Goal: Navigation & Orientation: Find specific page/section

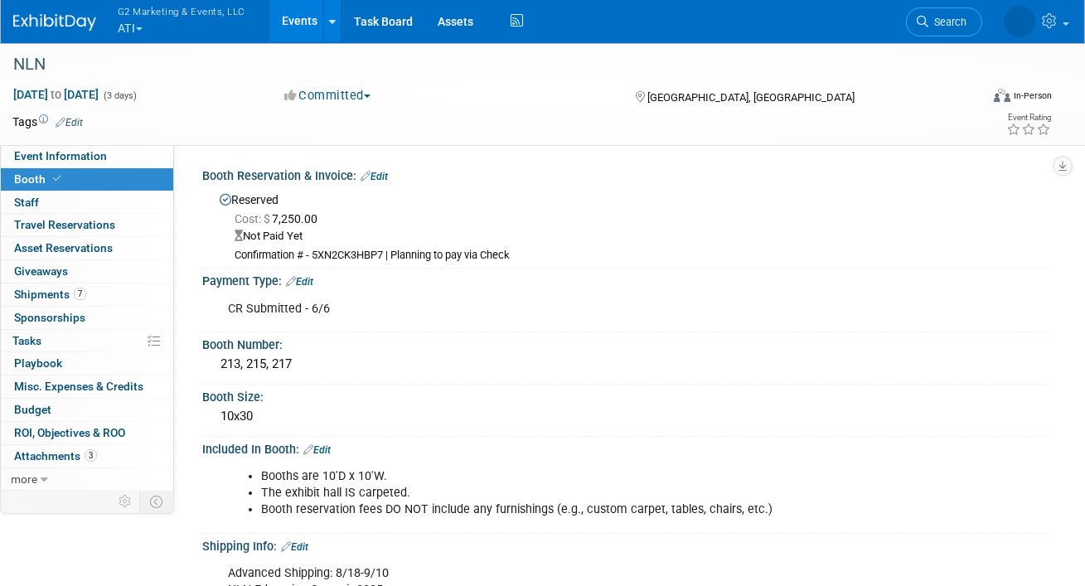
click at [133, 22] on button "G2 Marketing & Events, LLC ATI" at bounding box center [191, 21] width 150 height 43
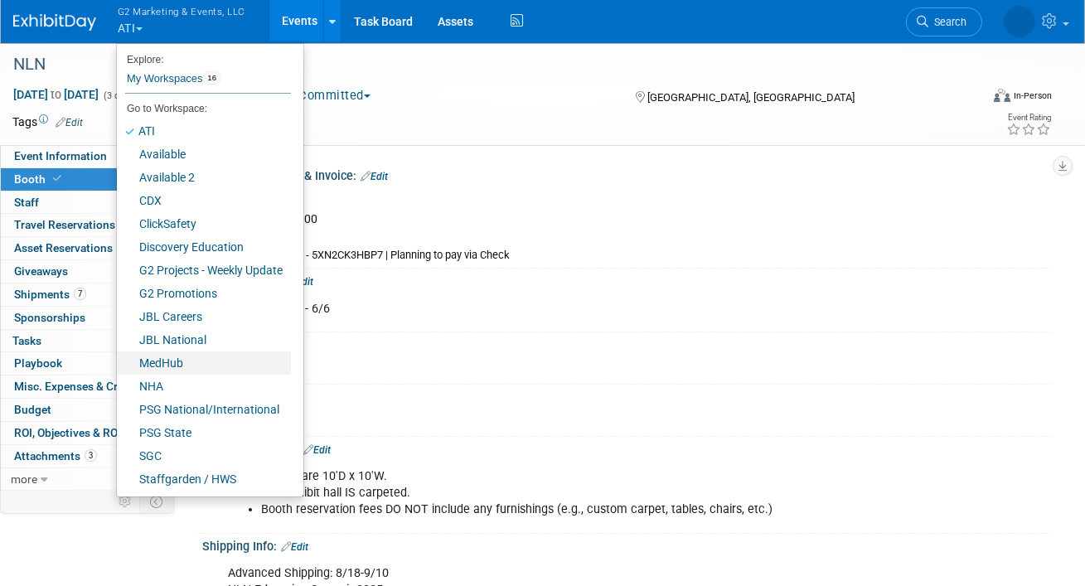
click at [172, 356] on link "MedHub" at bounding box center [204, 363] width 174 height 23
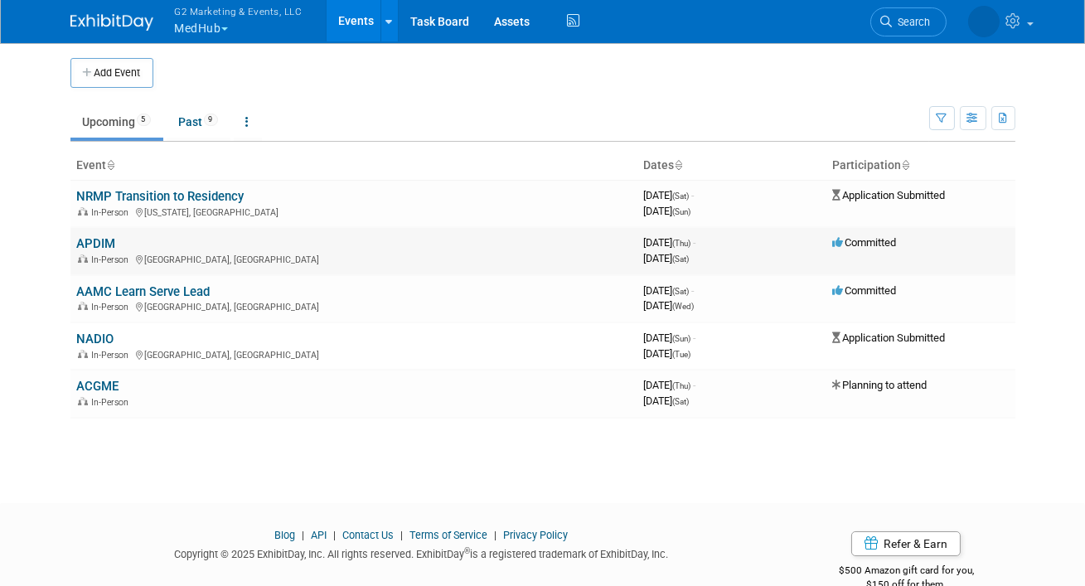
click at [98, 243] on link "APDIM" at bounding box center [96, 243] width 39 height 15
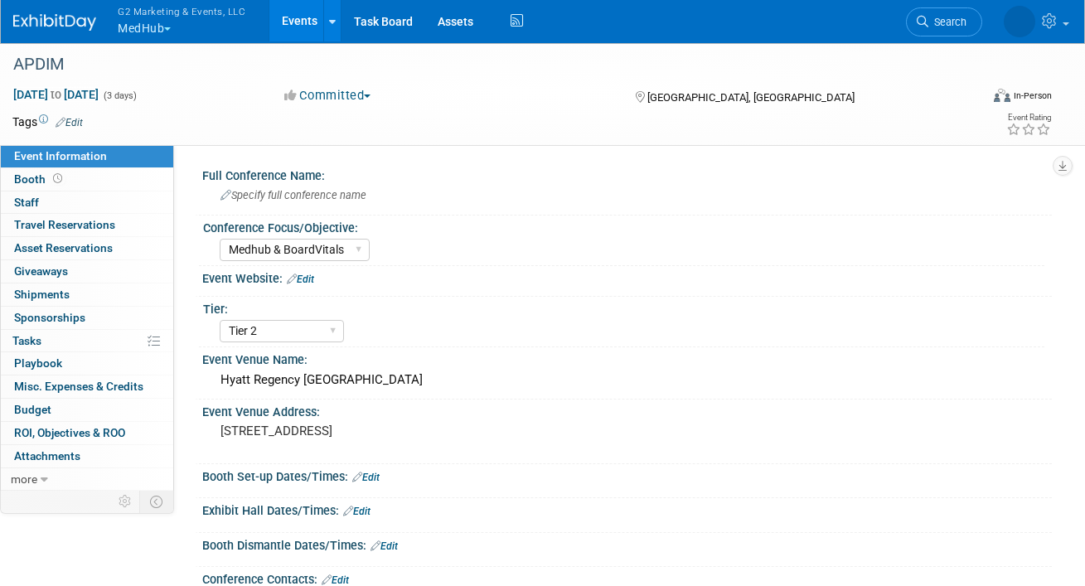
select select "Medhub & BoardVitals"
select select "Tier 2"
click at [296, 20] on link "Events" at bounding box center [299, 20] width 61 height 41
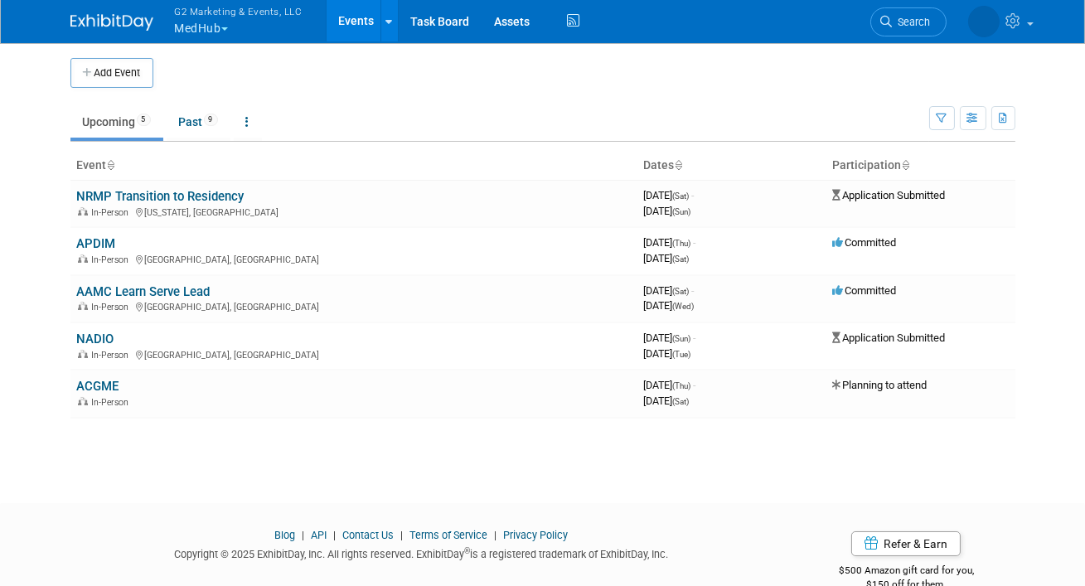
click at [197, 31] on button "G2 Marketing & Events, LLC MedHub" at bounding box center [248, 21] width 150 height 43
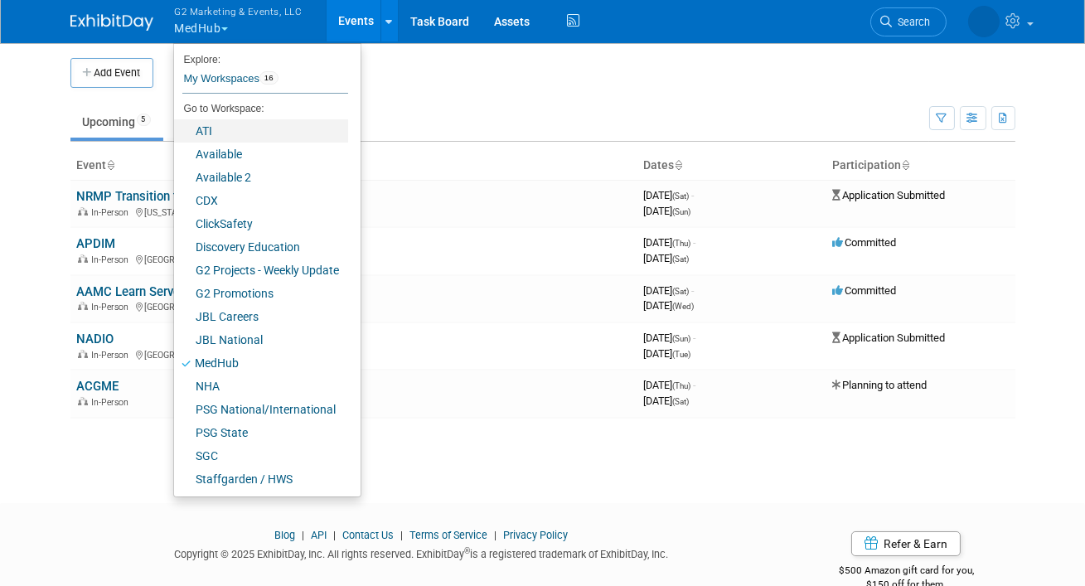
click at [217, 130] on link "ATI" at bounding box center [261, 130] width 174 height 23
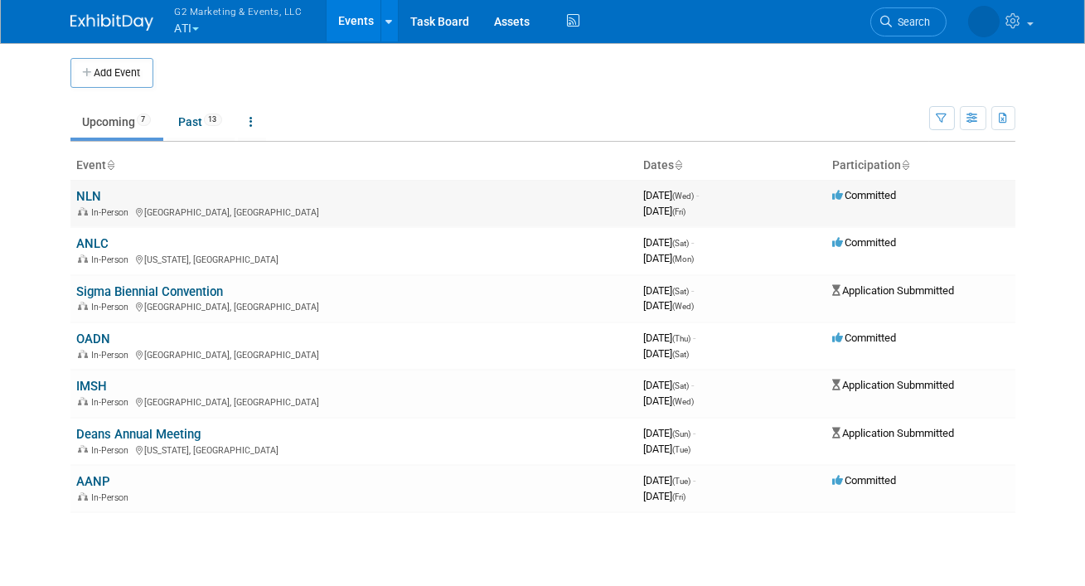
click at [90, 196] on link "NLN" at bounding box center [89, 196] width 25 height 15
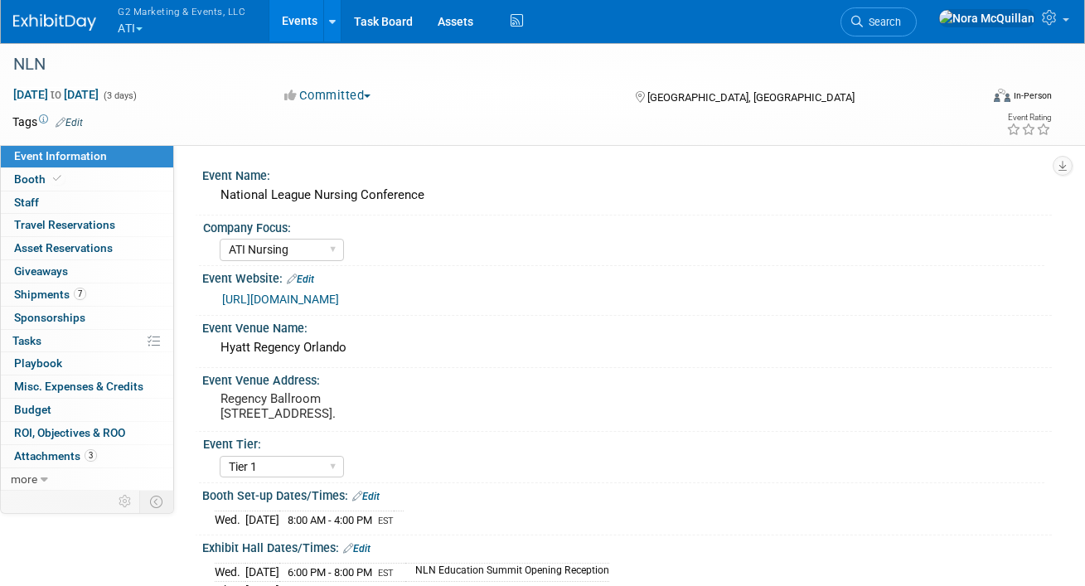
select select "ATI Nursing"
select select "Tier 1"
select select "Show Rented App/Device"
click at [55, 178] on icon at bounding box center [57, 178] width 8 height 9
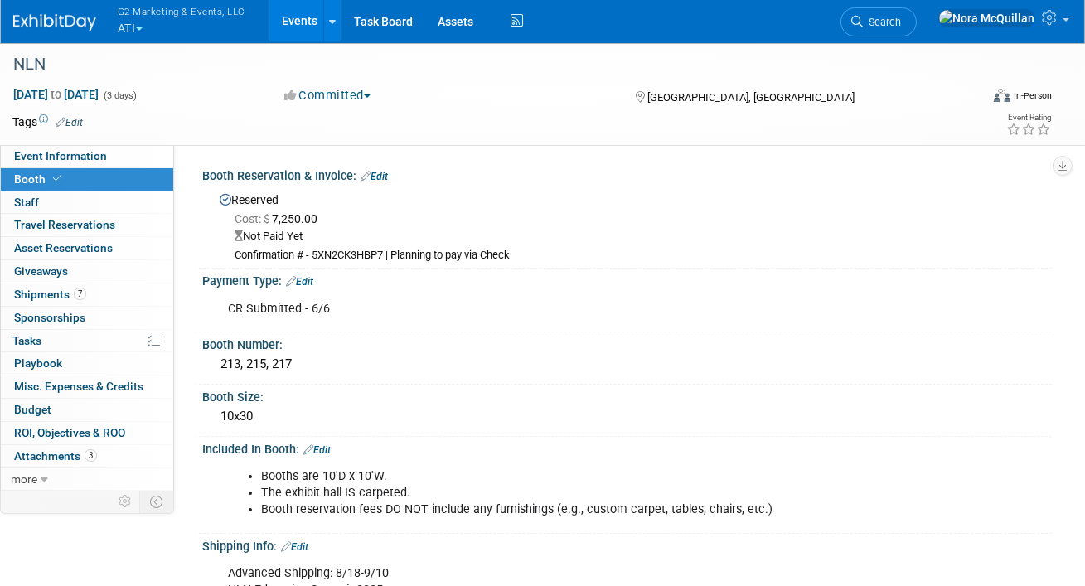
click at [139, 30] on span "button" at bounding box center [139, 28] width 7 height 3
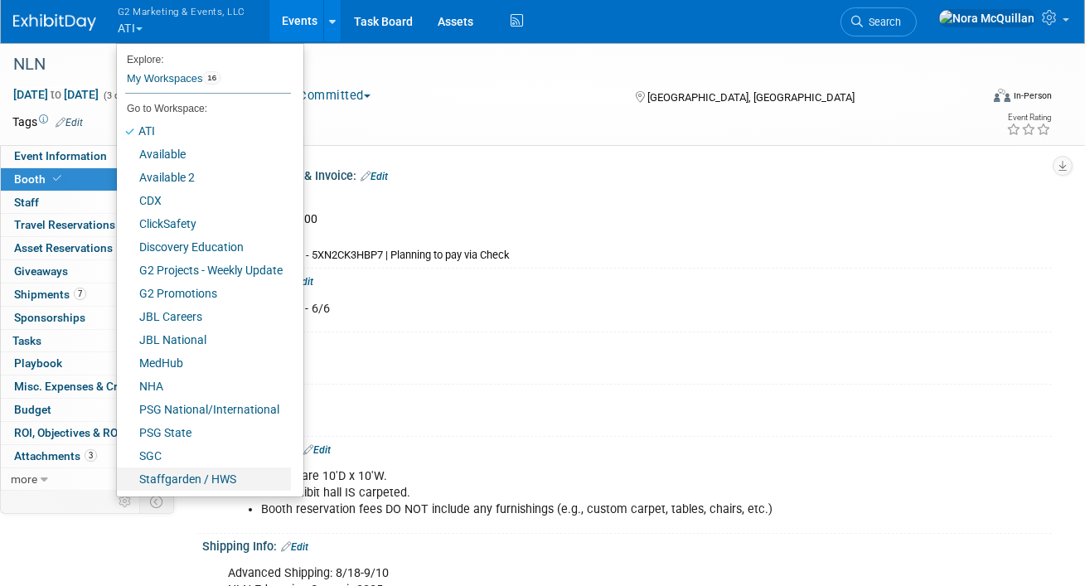
click at [196, 469] on link "Staffgarden / HWS" at bounding box center [204, 479] width 174 height 23
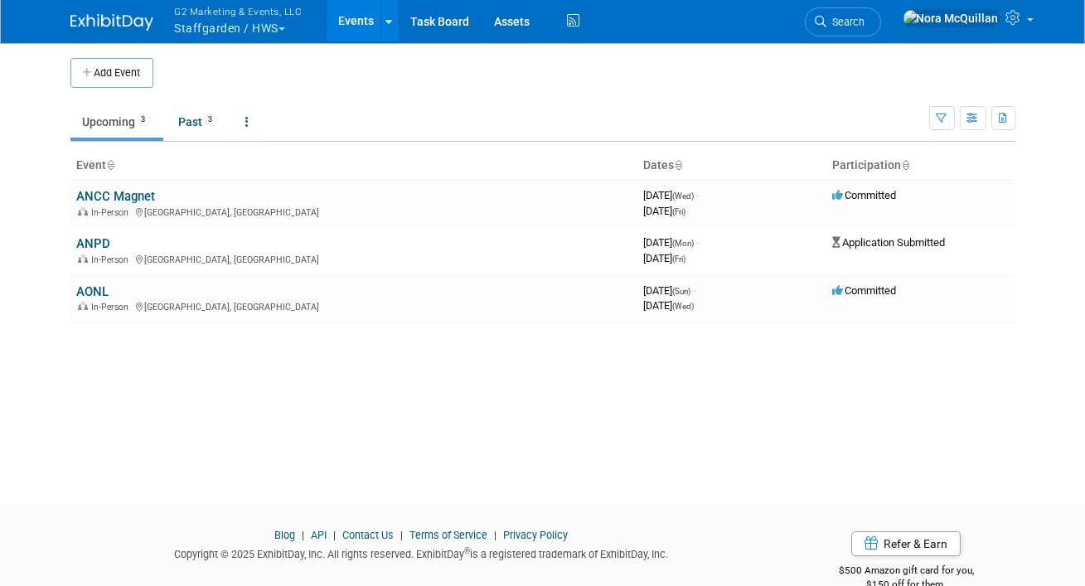
click at [250, 27] on button "G2 Marketing & Events, LLC Staffgarden / HWS" at bounding box center [248, 21] width 150 height 43
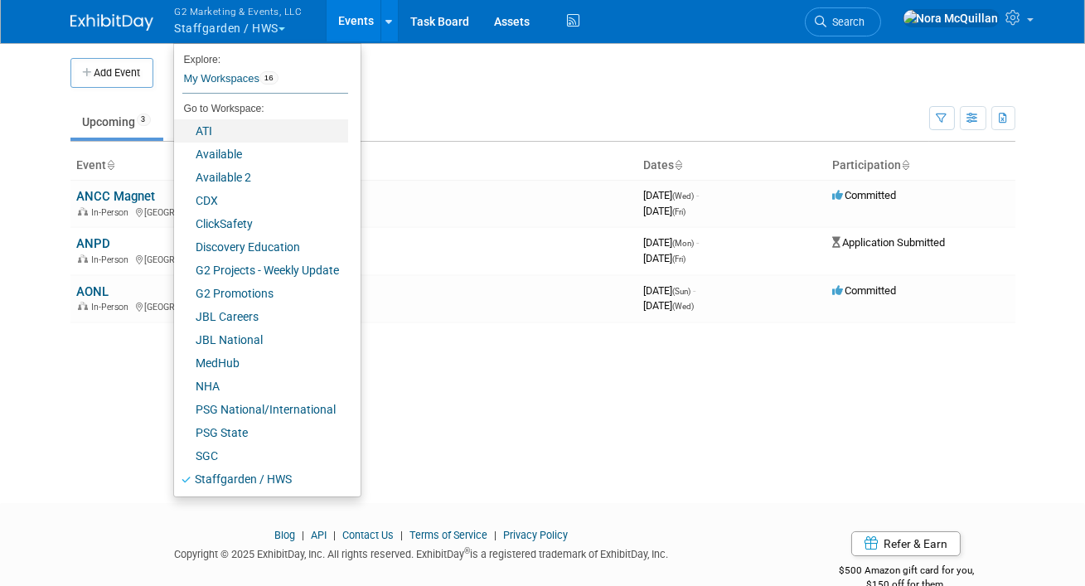
click at [206, 131] on link "ATI" at bounding box center [261, 130] width 174 height 23
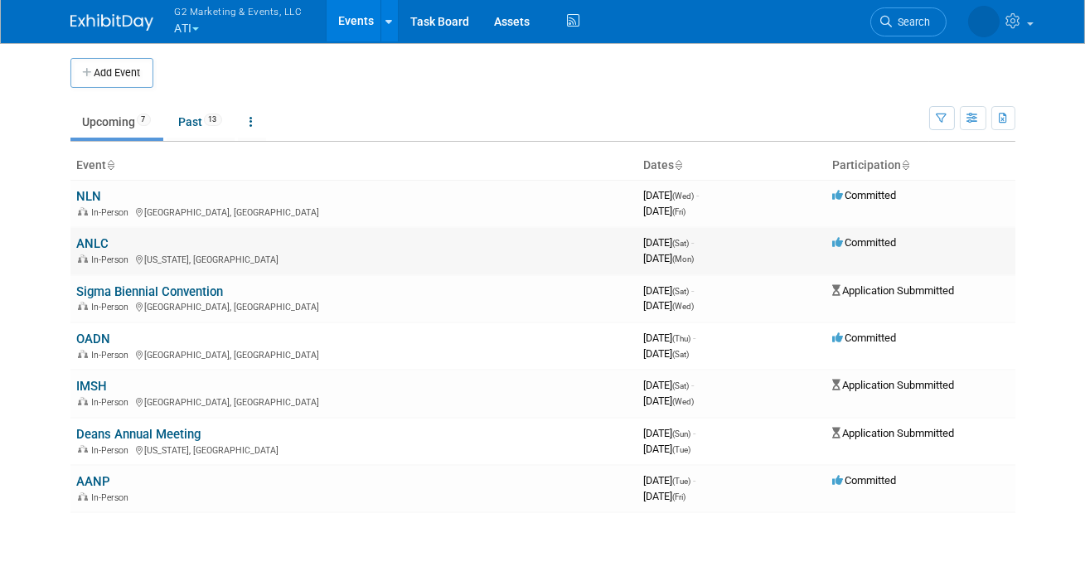
click at [93, 237] on link "ANLC" at bounding box center [93, 243] width 32 height 15
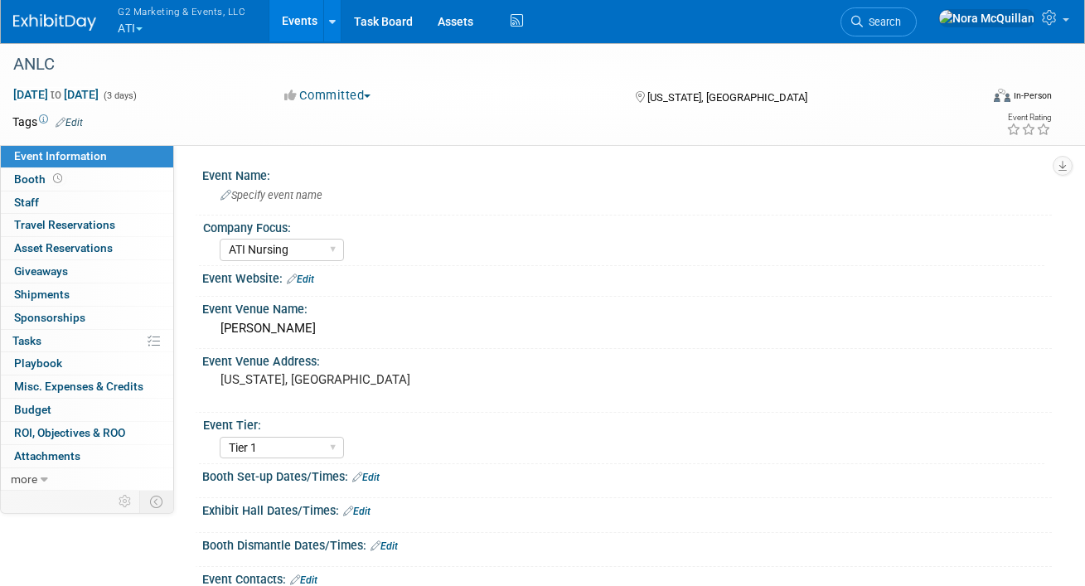
select select "ATI Nursing"
select select "Tier 1"
click at [80, 183] on link "Booth" at bounding box center [87, 179] width 172 height 22
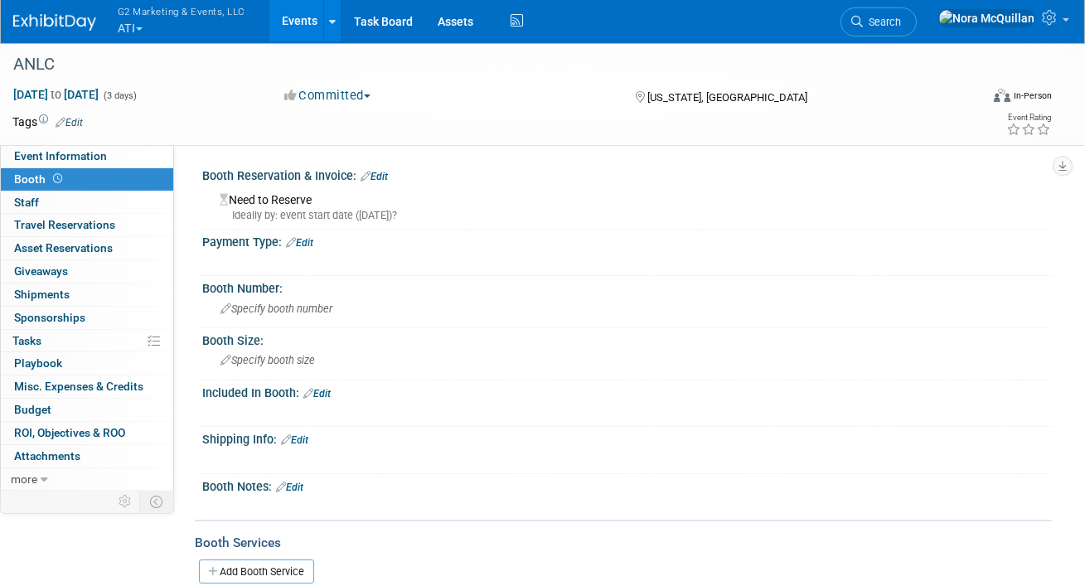
click at [155, 19] on button "G2 Marketing & Events, LLC ATI" at bounding box center [191, 21] width 150 height 43
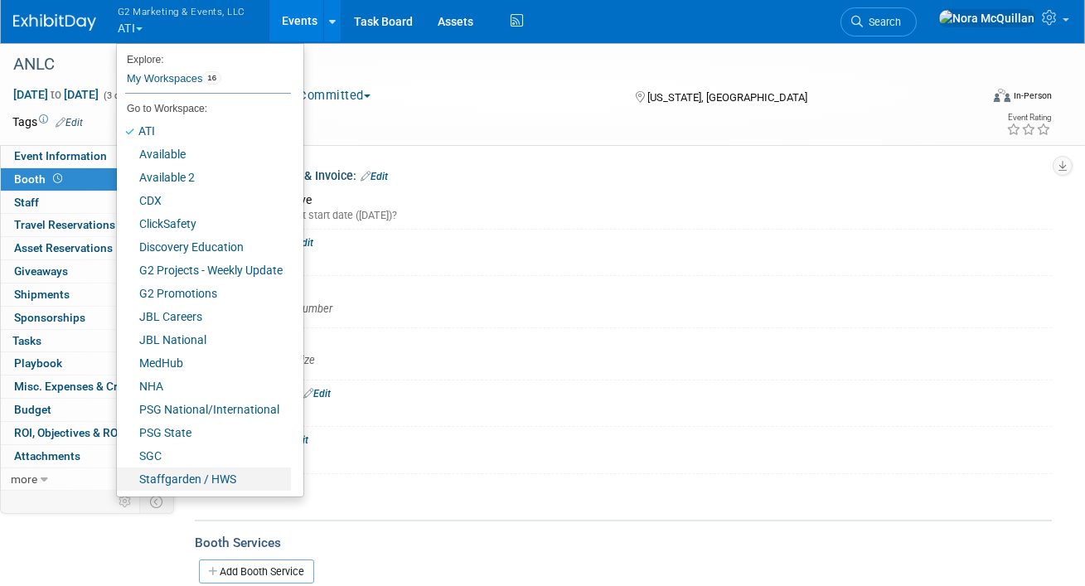
click at [167, 485] on link "Staffgarden / HWS" at bounding box center [204, 479] width 174 height 23
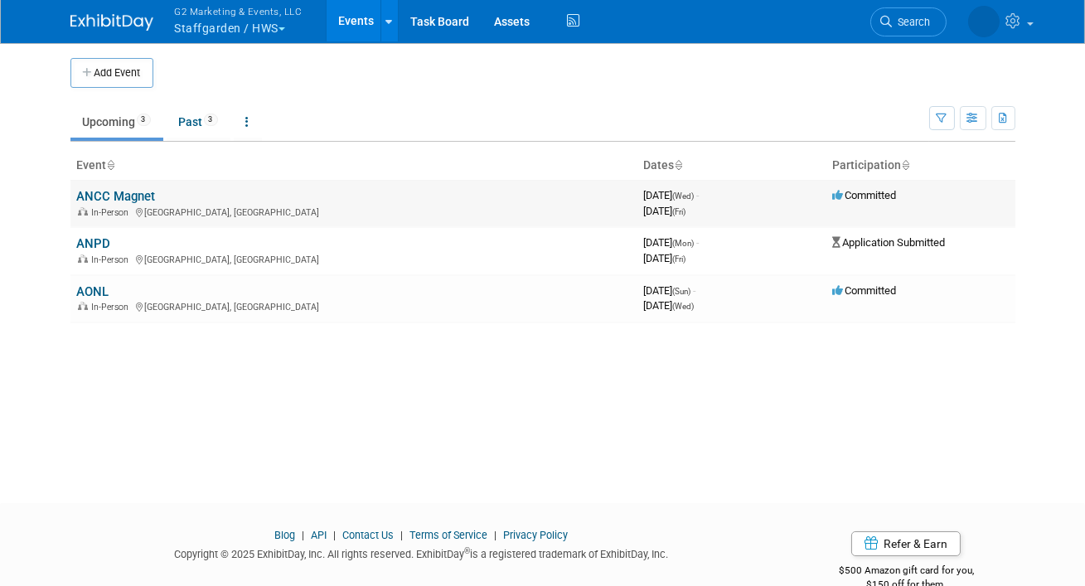
click at [126, 196] on link "ANCC Magnet" at bounding box center [116, 196] width 79 height 15
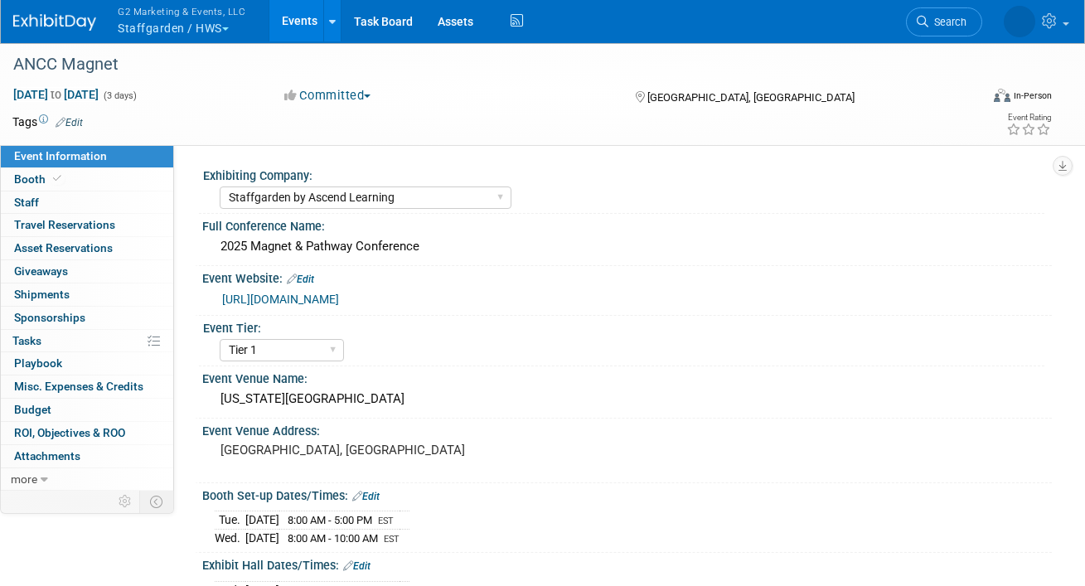
select select "Staffgarden by Ascend Learning"
select select "Tier 1"
select select "No"
click at [95, 175] on link "Booth" at bounding box center [87, 179] width 172 height 22
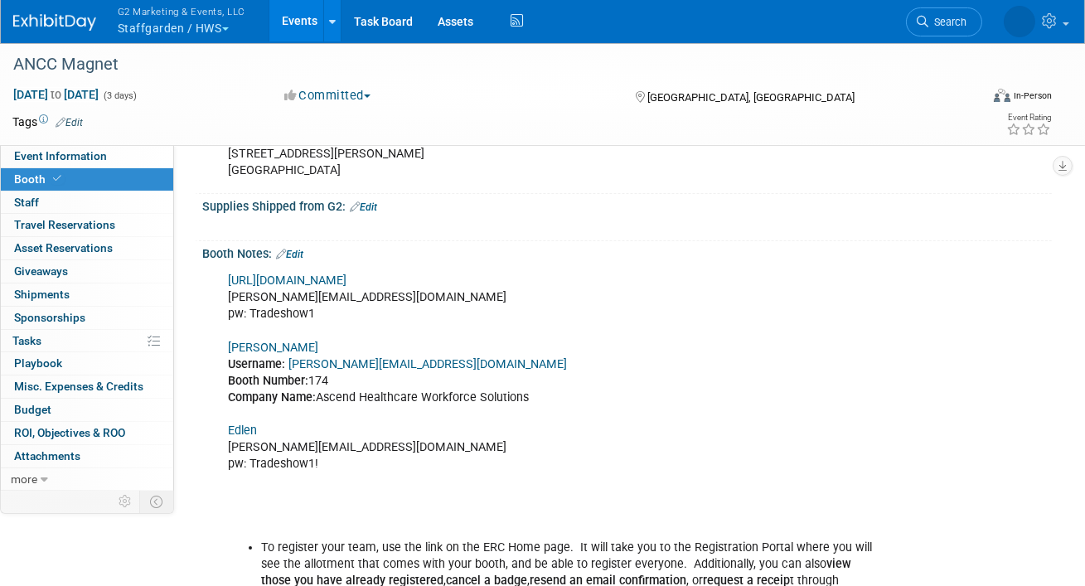
scroll to position [659, 0]
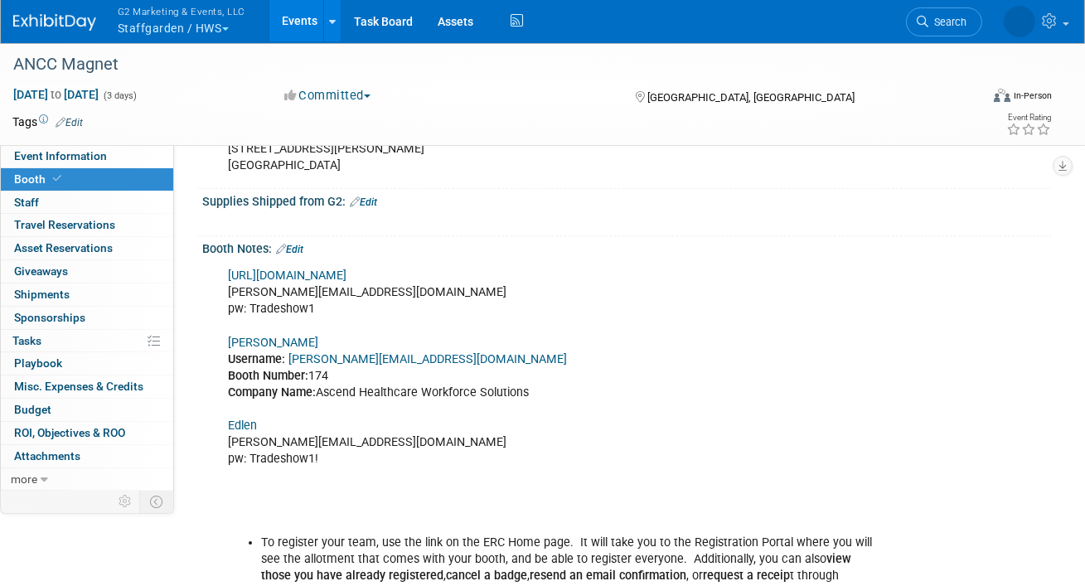
click at [347, 276] on link "[URL][DOMAIN_NAME]" at bounding box center [287, 276] width 119 height 14
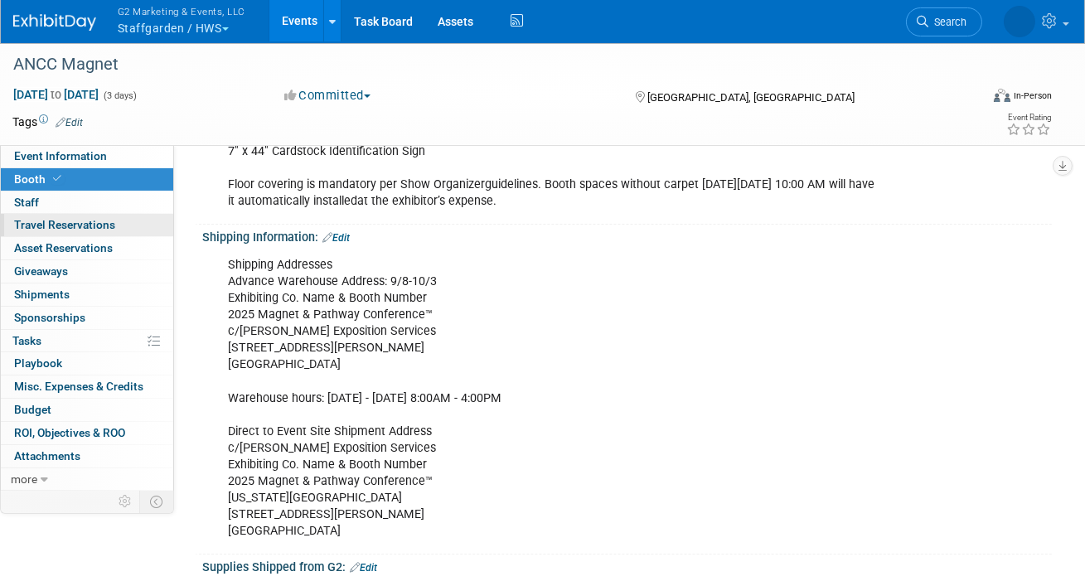
scroll to position [0, 0]
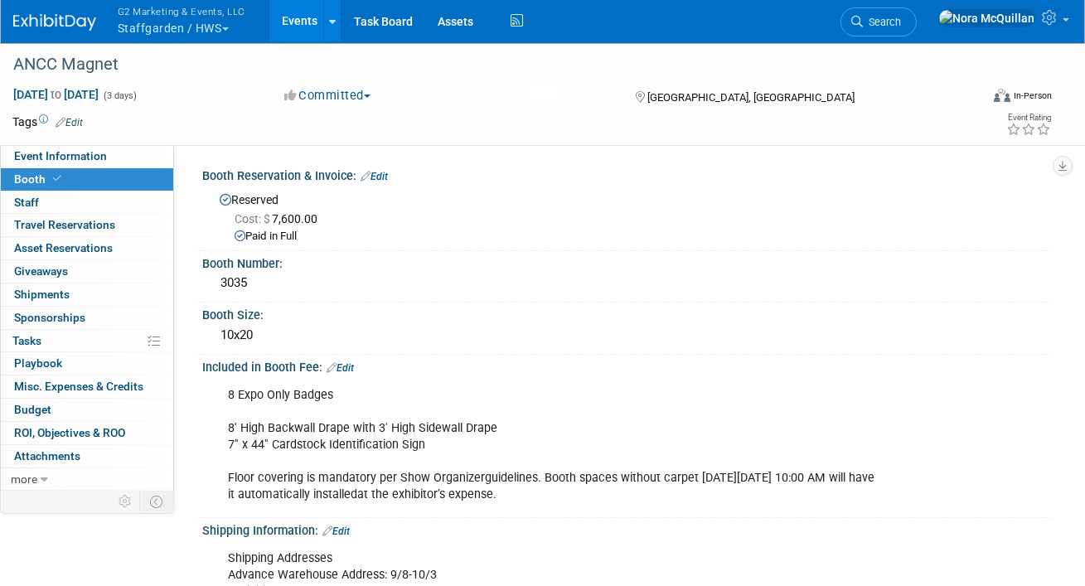
click at [146, 29] on button "G2 Marketing & Events, LLC Staffgarden / HWS" at bounding box center [191, 21] width 150 height 43
